Goal: Information Seeking & Learning: Compare options

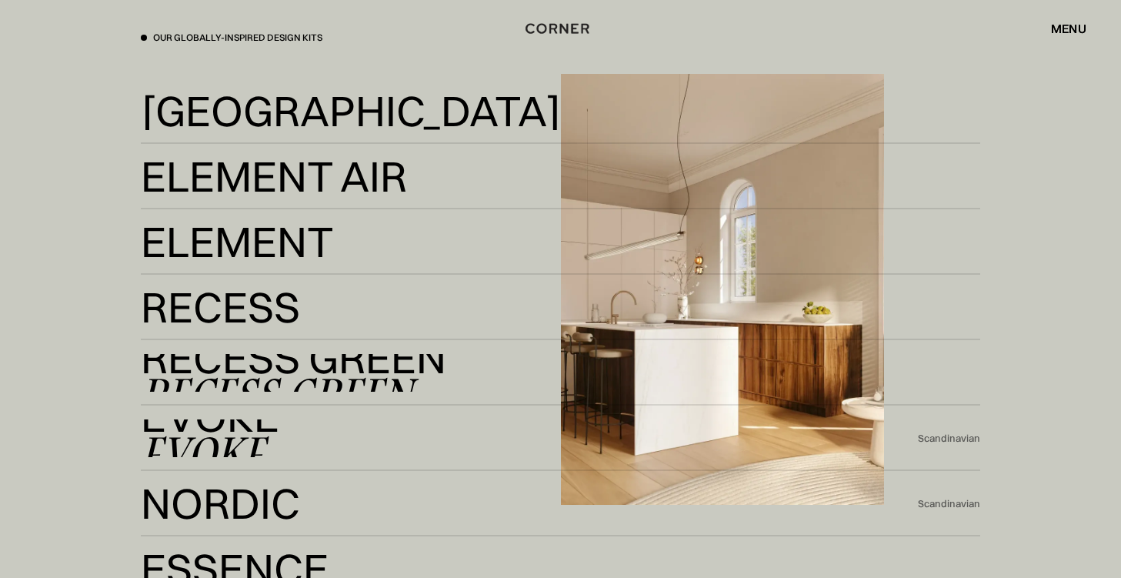
scroll to position [3001, 0]
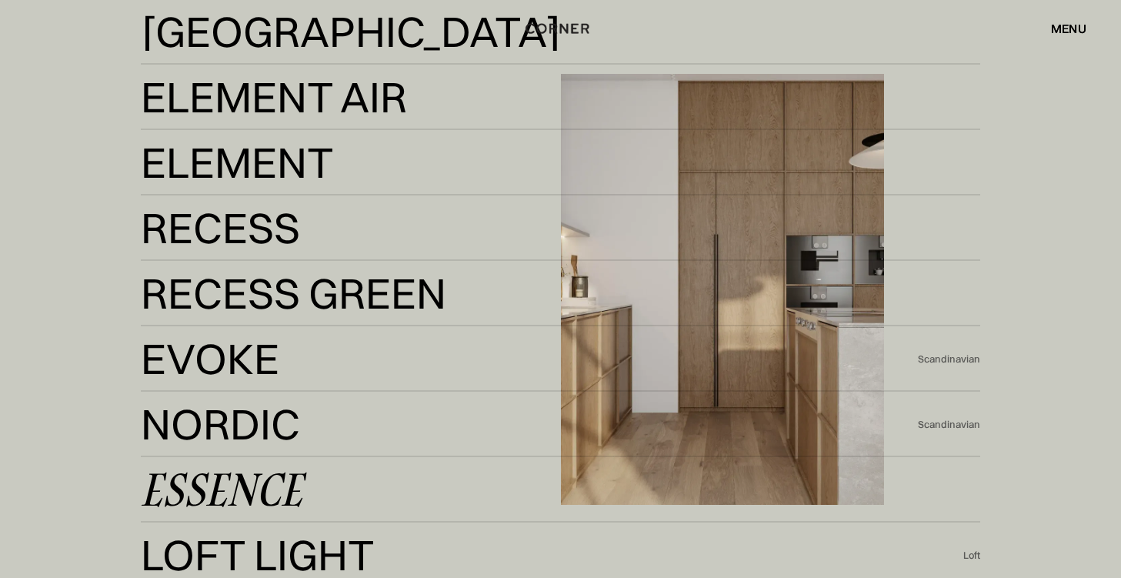
click at [355, 482] on link "Essence Essence" at bounding box center [560, 490] width 839 height 38
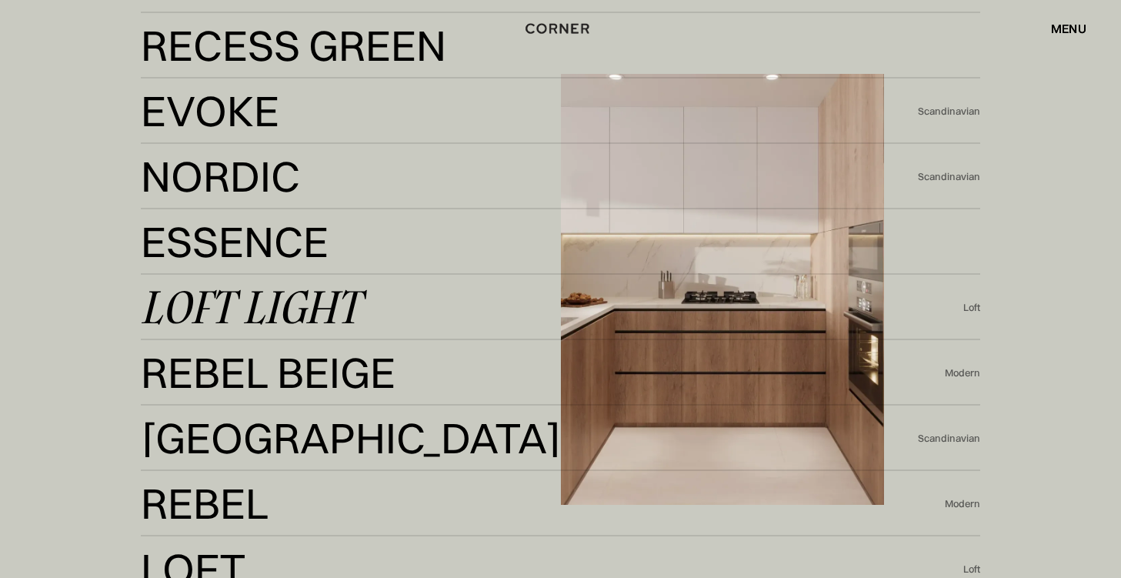
scroll to position [3232, 0]
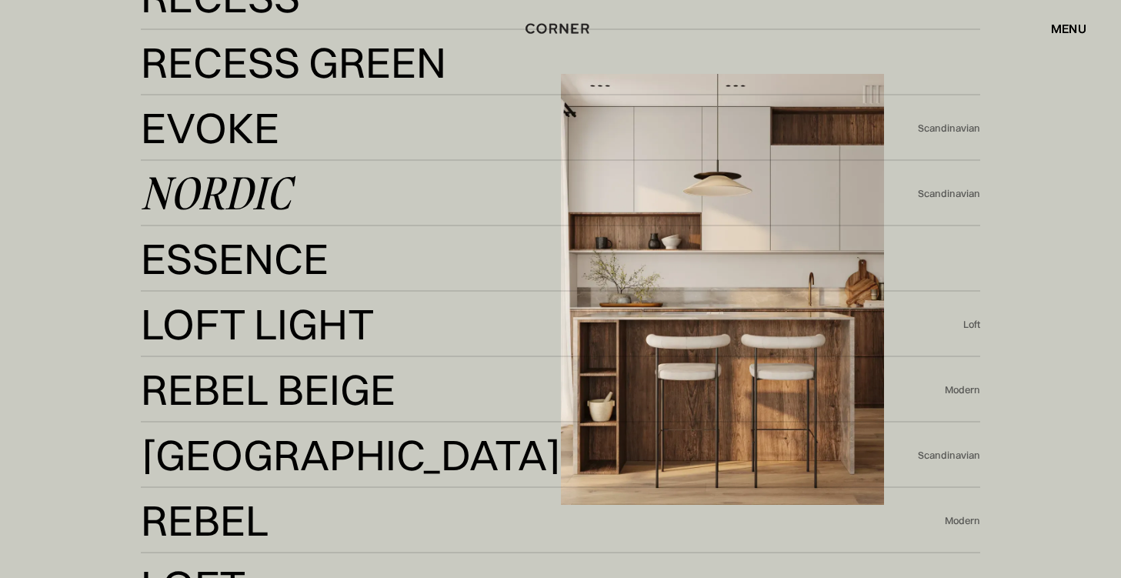
click at [285, 189] on div "Nordic" at bounding box center [216, 193] width 150 height 37
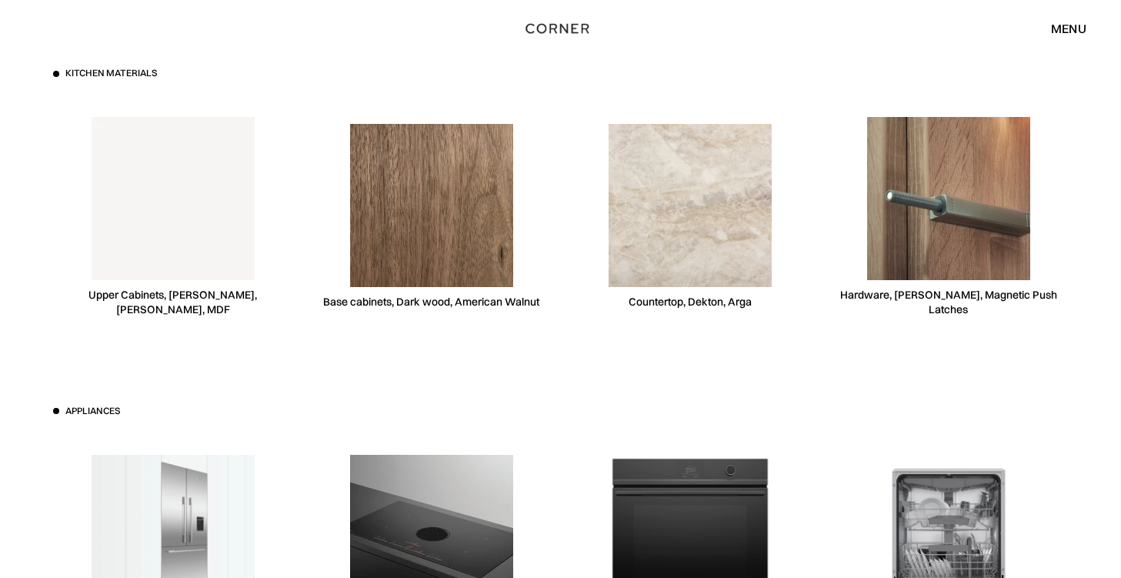
scroll to position [4300, 0]
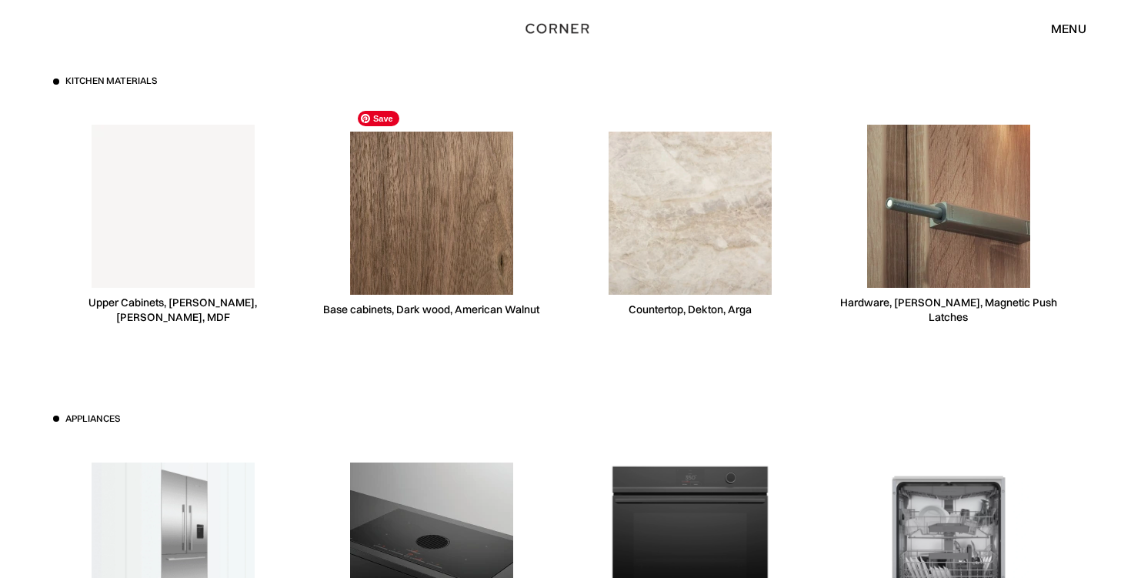
click at [479, 203] on img at bounding box center [431, 213] width 163 height 163
click at [503, 302] on div "Base cabinets, Dark wood, American Walnut" at bounding box center [431, 309] width 216 height 15
click at [504, 302] on div "Base cabinets, Dark wood, American Walnut" at bounding box center [431, 309] width 216 height 15
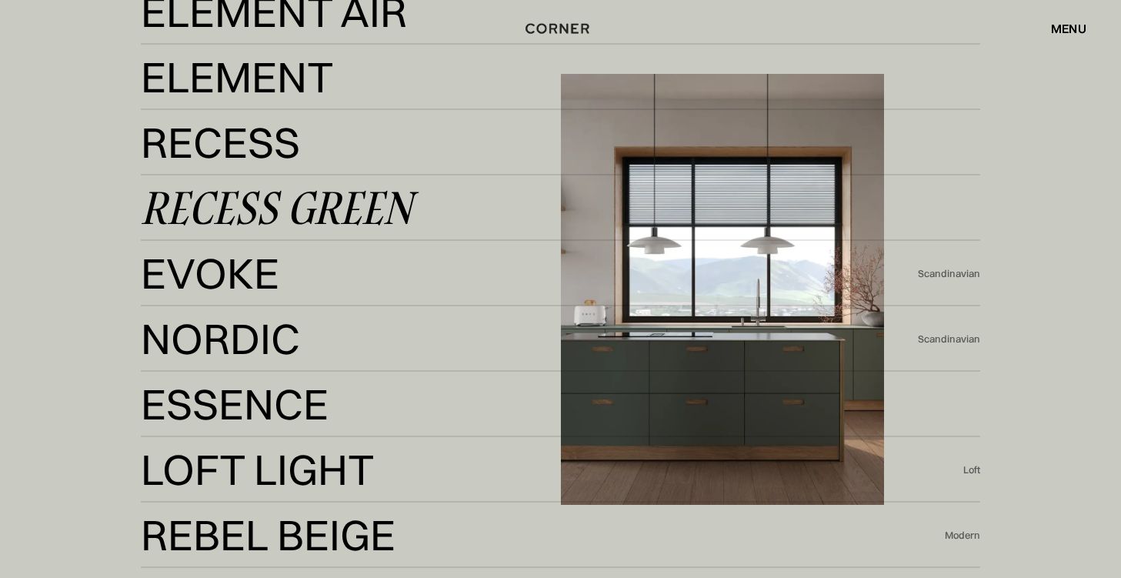
scroll to position [2932, 0]
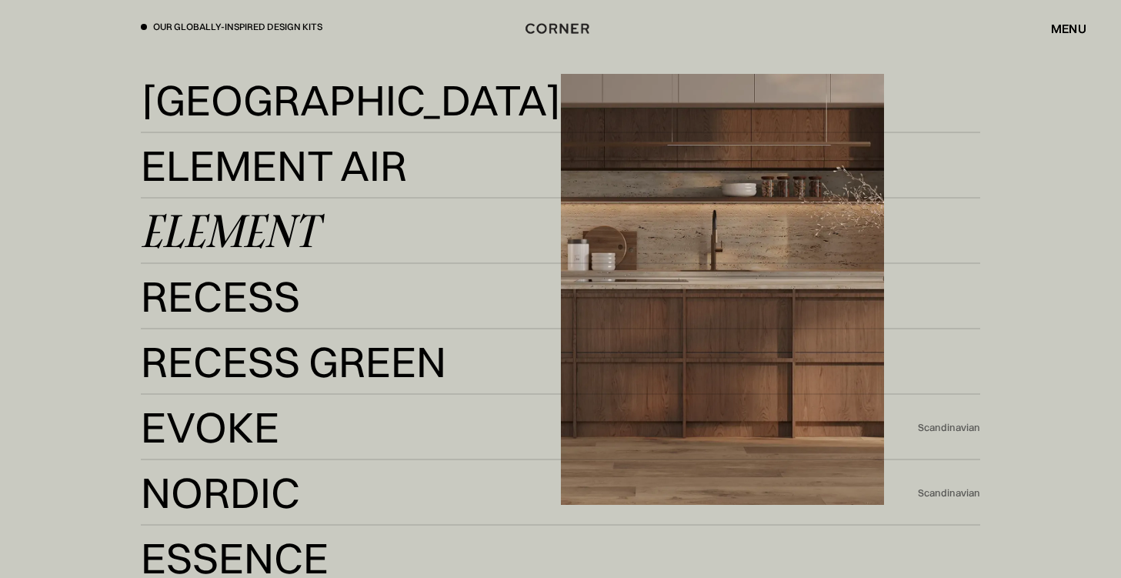
click at [223, 262] on div "Element Element" at bounding box center [560, 231] width 839 height 65
click at [243, 210] on div "Element Element" at bounding box center [560, 231] width 839 height 65
click at [245, 236] on div "Element" at bounding box center [229, 230] width 177 height 37
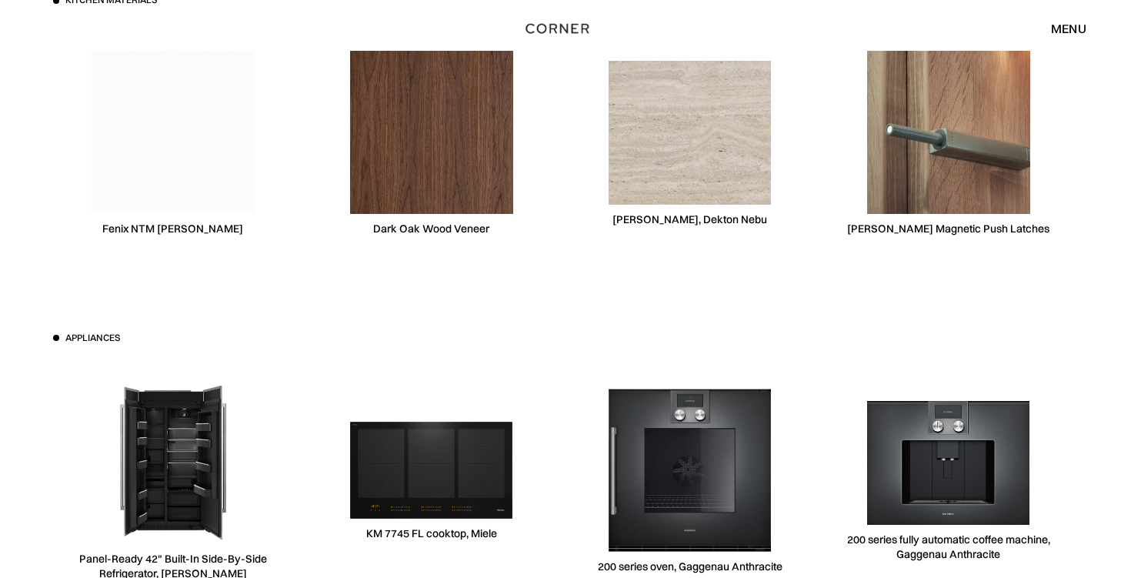
scroll to position [4771, 0]
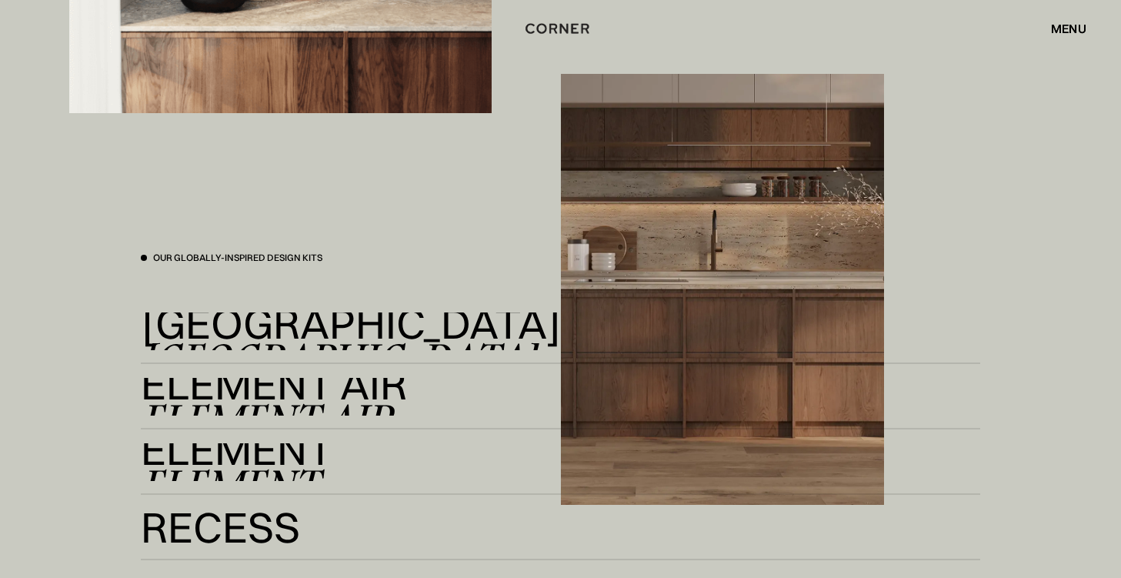
scroll to position [2779, 0]
